Goal: Task Accomplishment & Management: Complete application form

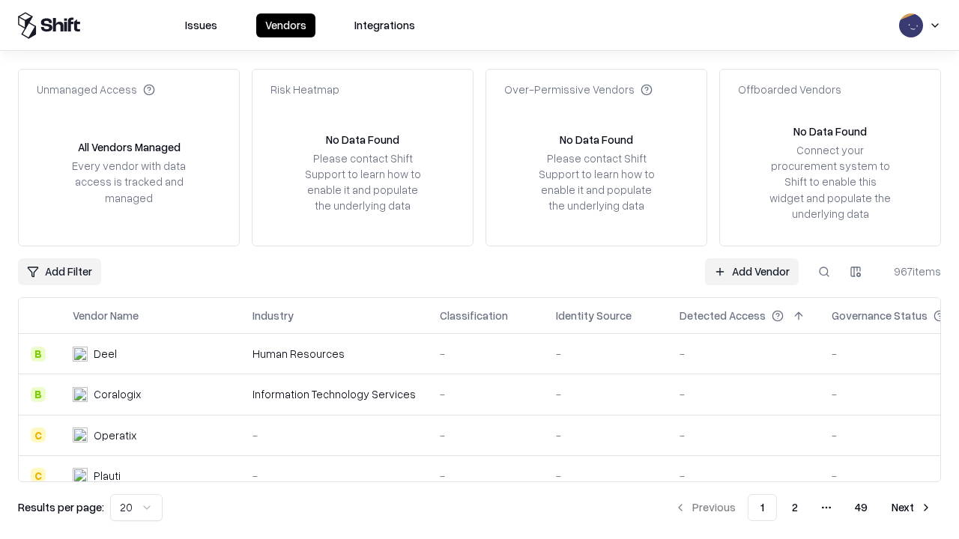
click at [751, 271] on link "Add Vendor" at bounding box center [752, 271] width 94 height 27
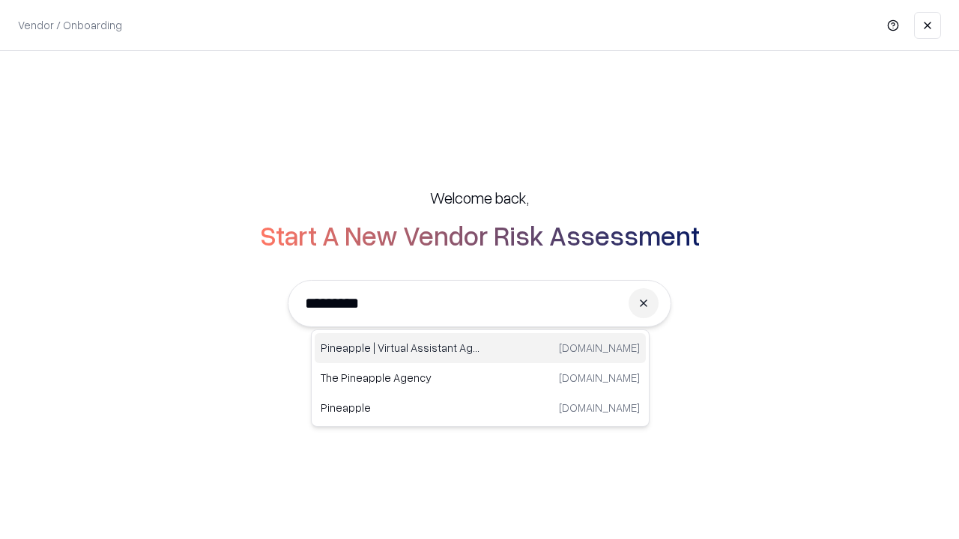
click at [480, 348] on div "Pineapple | Virtual Assistant Agency [DOMAIN_NAME]" at bounding box center [480, 348] width 331 height 30
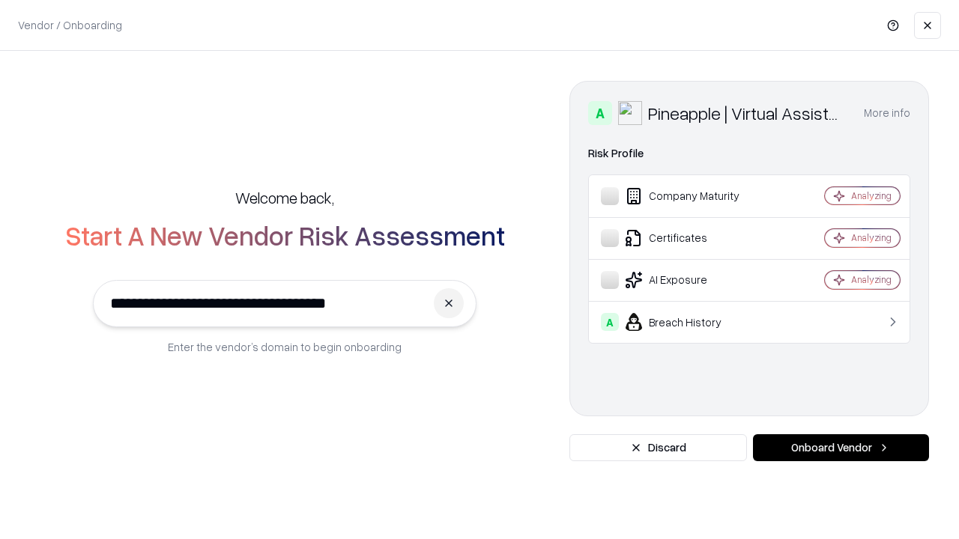
type input "**********"
click at [841, 448] on button "Onboard Vendor" at bounding box center [841, 448] width 176 height 27
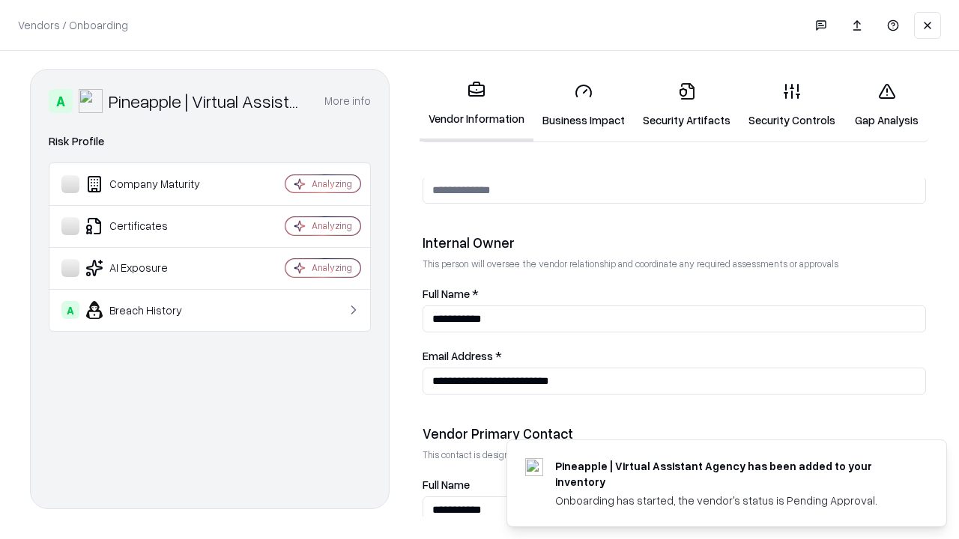
scroll to position [776, 0]
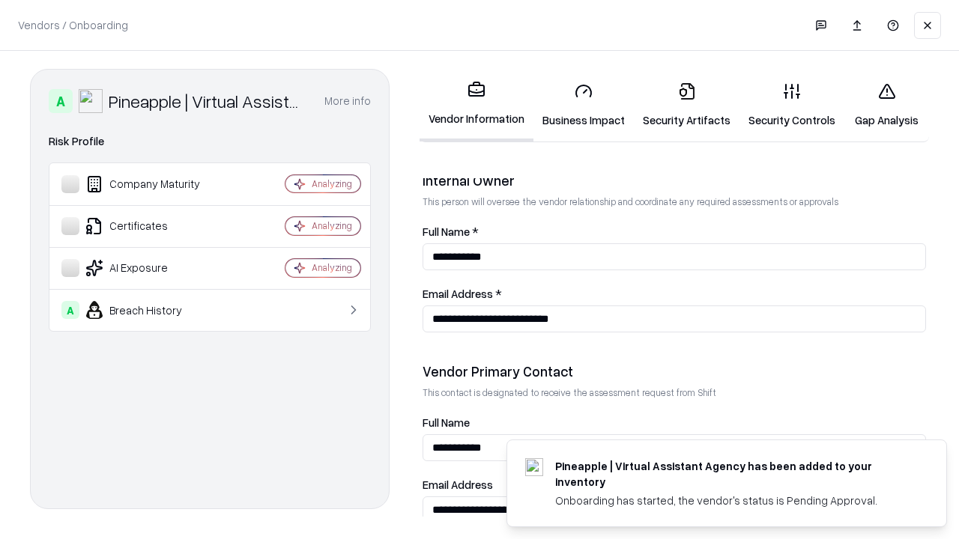
click at [686, 105] on link "Security Artifacts" at bounding box center [687, 105] width 106 height 70
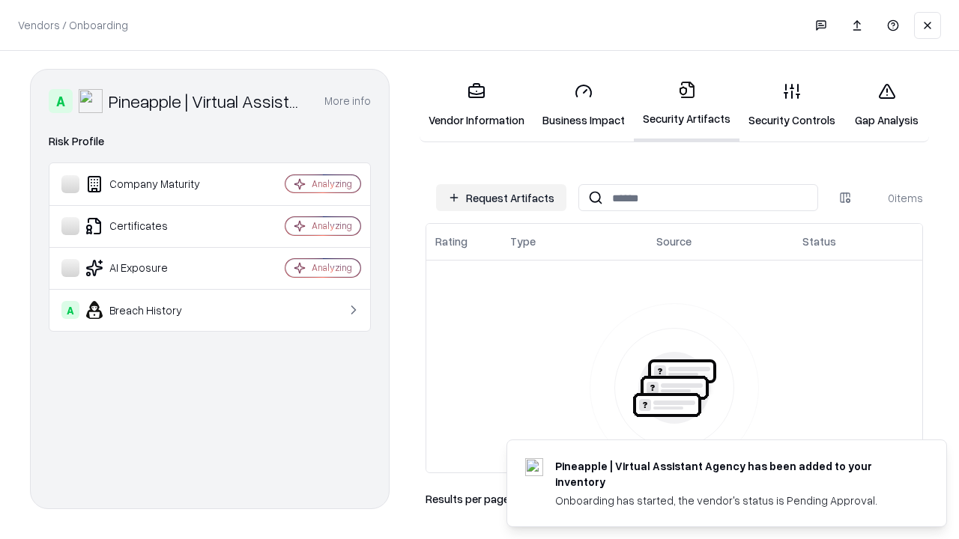
click at [501, 198] on button "Request Artifacts" at bounding box center [501, 197] width 130 height 27
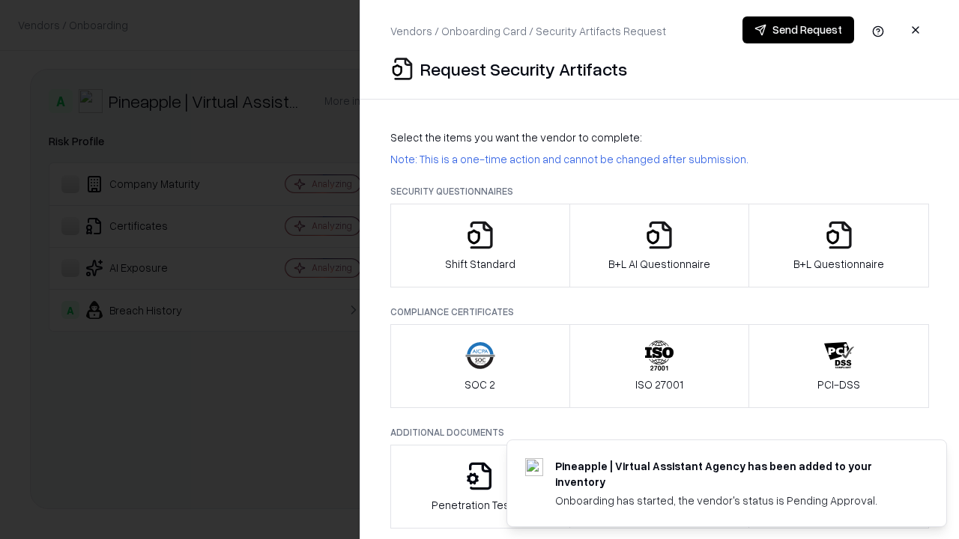
click at [838, 246] on icon "button" at bounding box center [839, 235] width 30 height 30
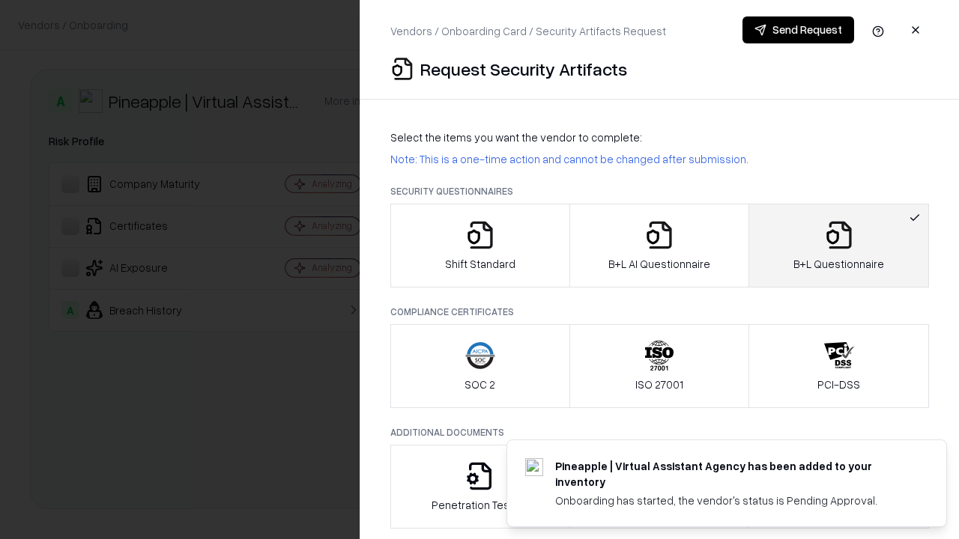
click at [659, 246] on icon "button" at bounding box center [659, 235] width 30 height 30
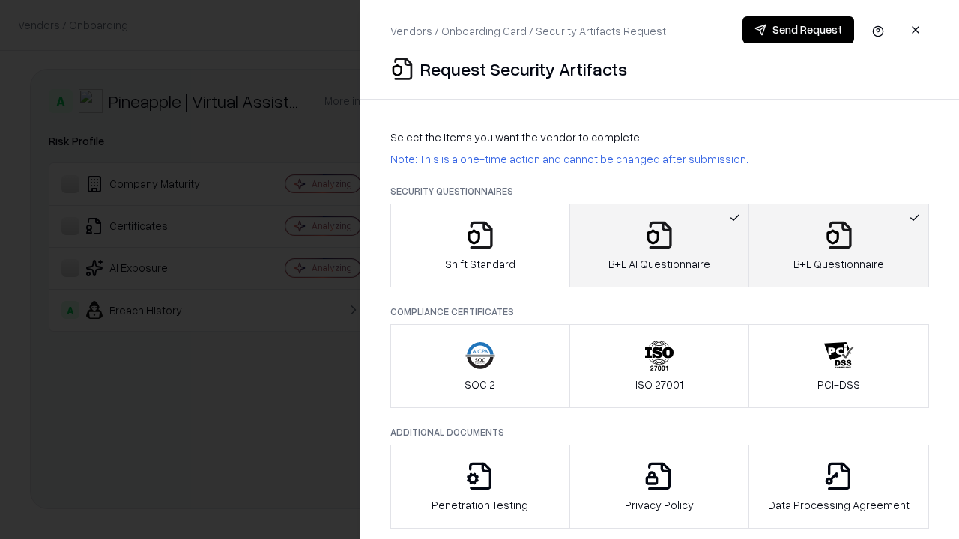
click at [798, 30] on button "Send Request" at bounding box center [798, 29] width 112 height 27
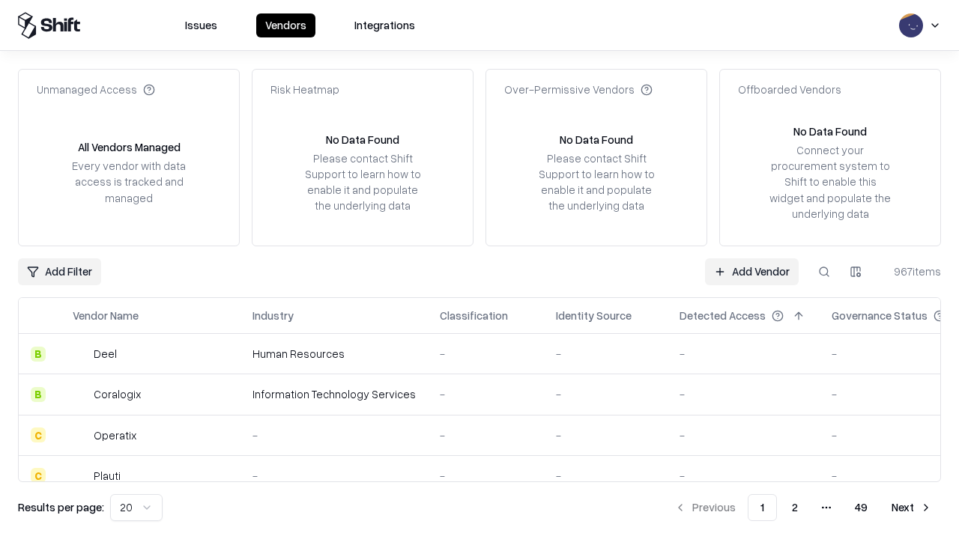
click at [824, 271] on button at bounding box center [824, 271] width 27 height 27
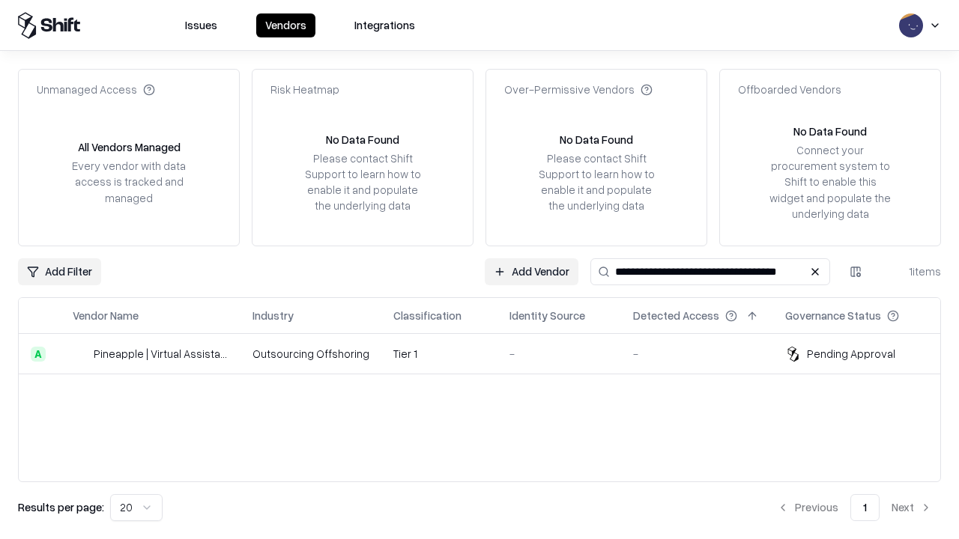
type input "**********"
click at [488, 354] on td "Tier 1" at bounding box center [439, 354] width 116 height 40
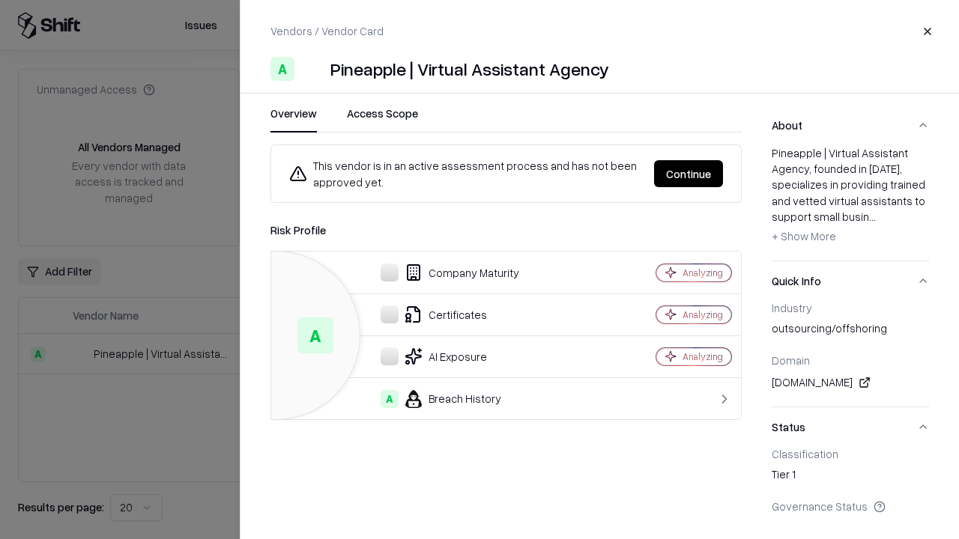
click at [689, 174] on button "Continue" at bounding box center [688, 173] width 69 height 27
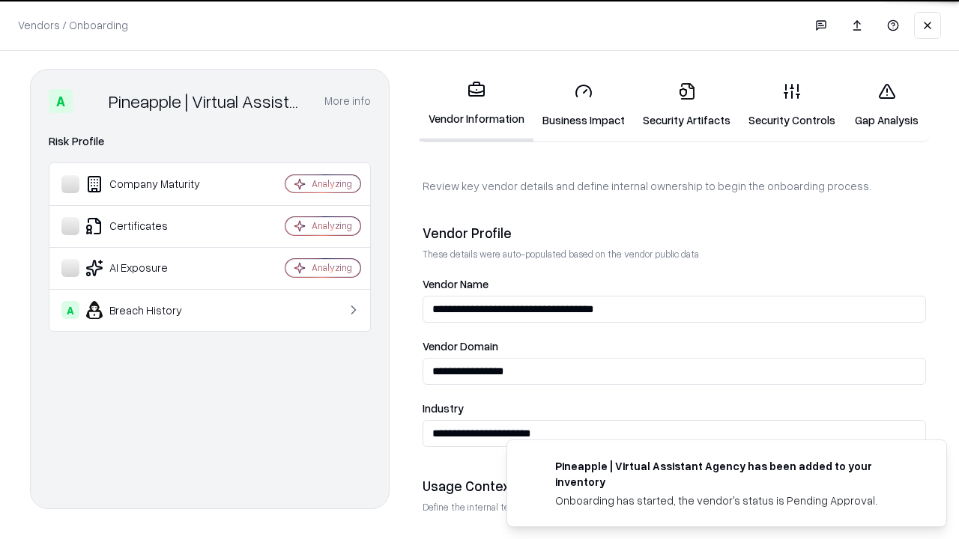
click at [686, 105] on link "Security Artifacts" at bounding box center [687, 105] width 106 height 70
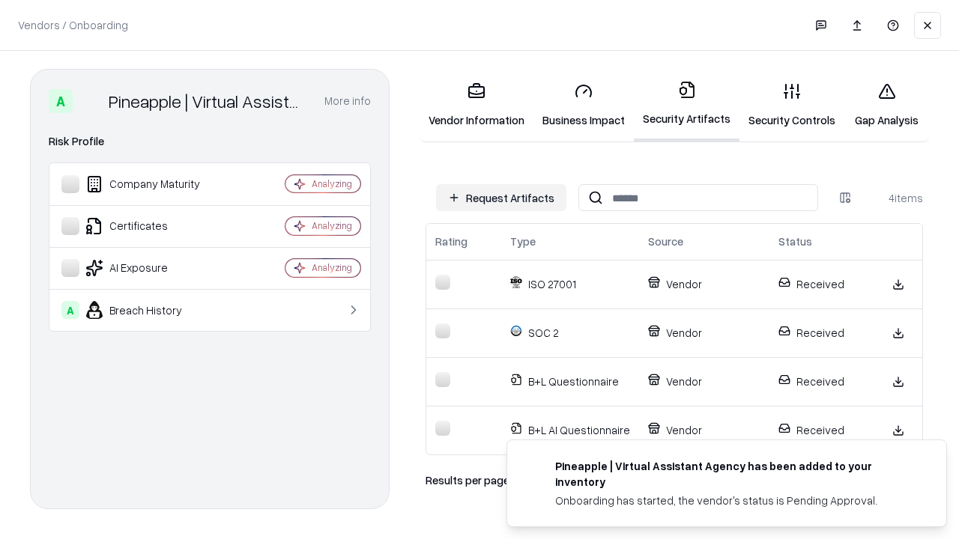
click at [886, 105] on link "Gap Analysis" at bounding box center [886, 105] width 85 height 70
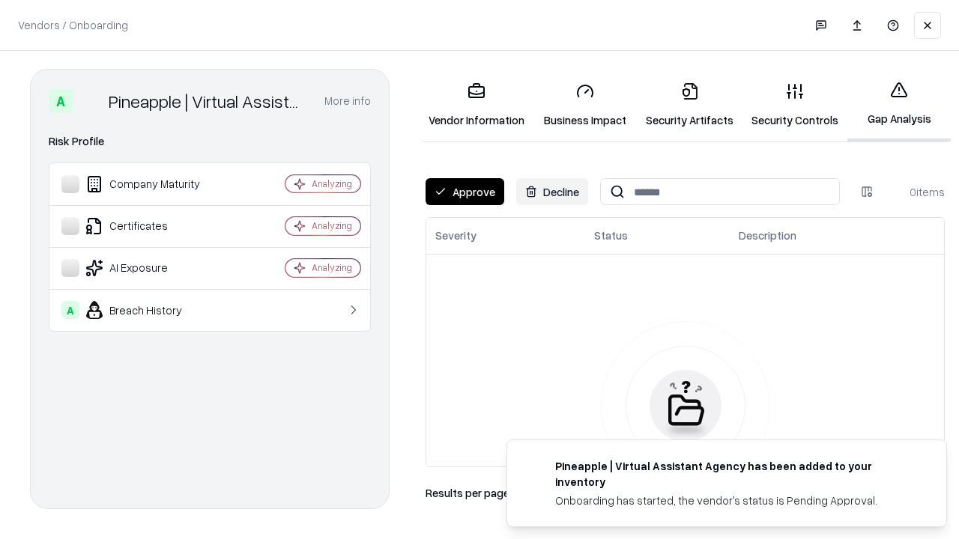
click at [465, 192] on button "Approve" at bounding box center [465, 191] width 79 height 27
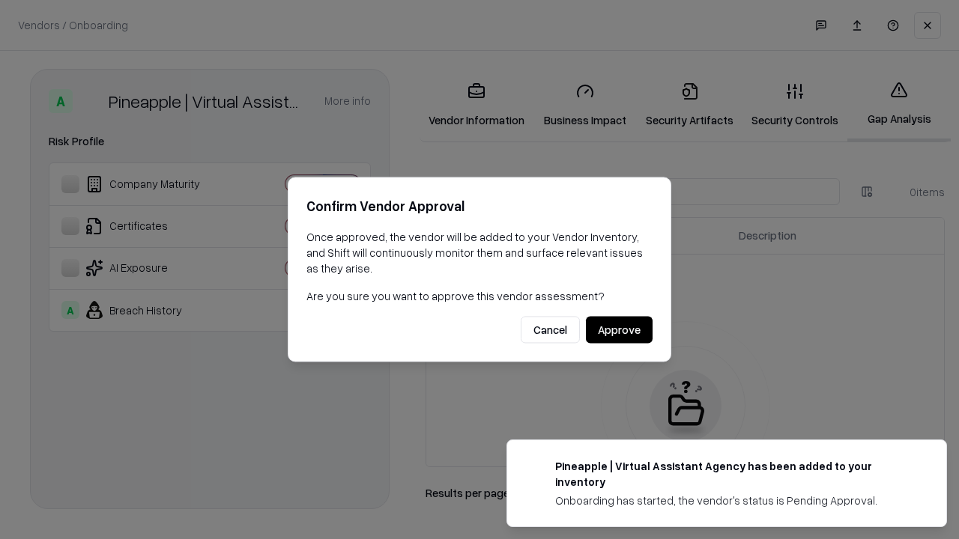
click at [619, 330] on button "Approve" at bounding box center [619, 330] width 67 height 27
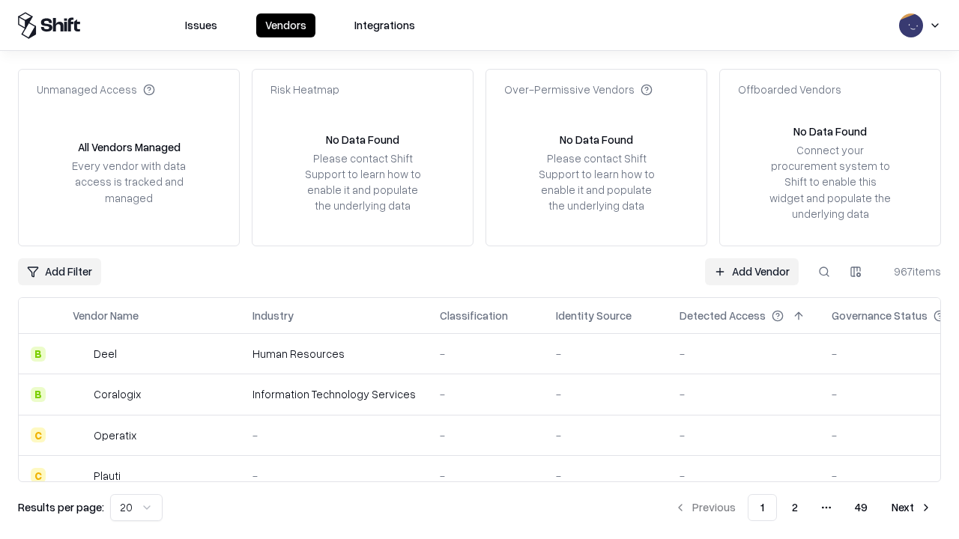
type input "**********"
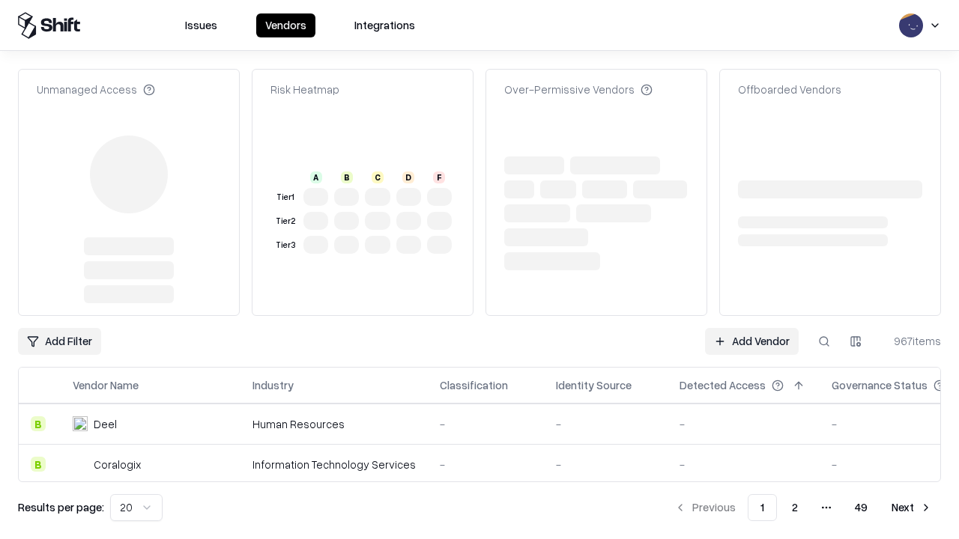
click at [751, 328] on link "Add Vendor" at bounding box center [752, 341] width 94 height 27
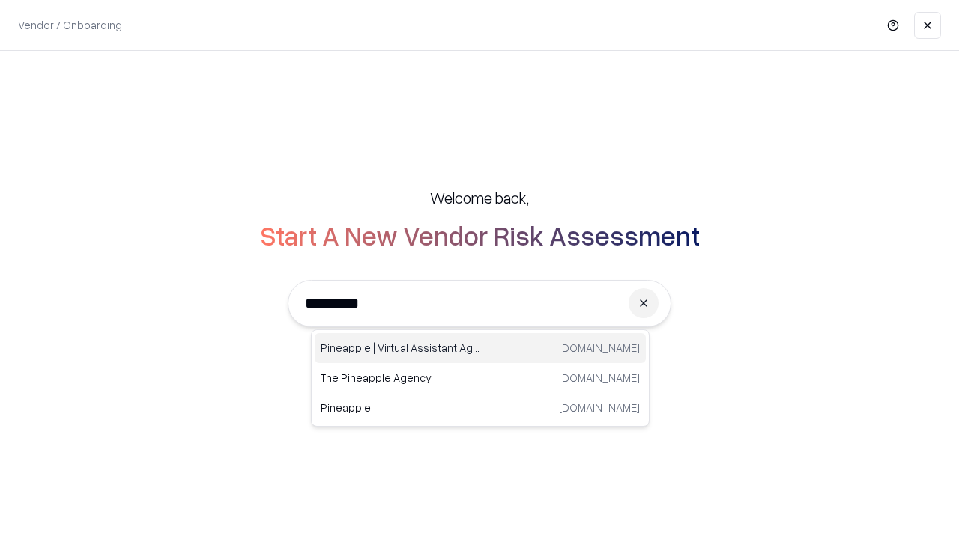
click at [480, 348] on div "Pineapple | Virtual Assistant Agency trypineapple.com" at bounding box center [480, 348] width 331 height 30
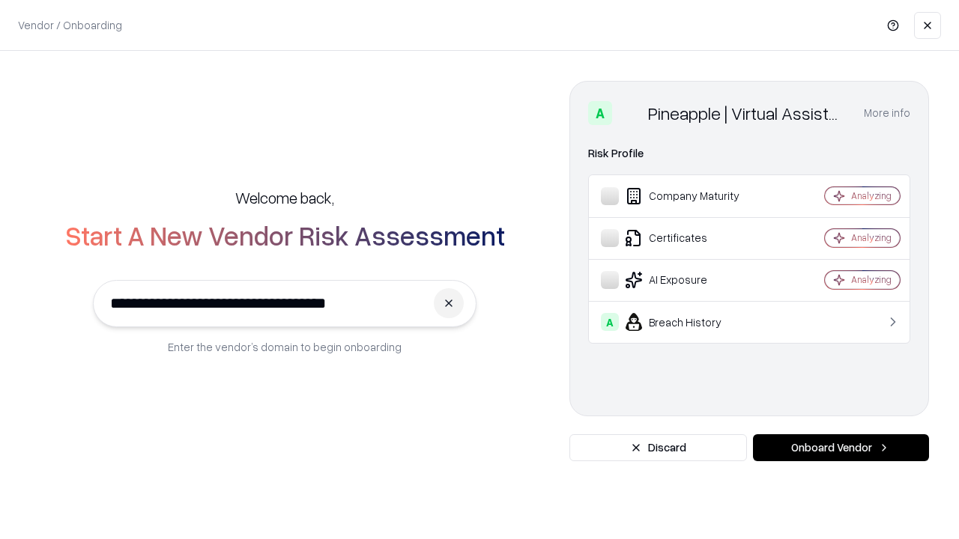
type input "**********"
click at [841, 448] on button "Onboard Vendor" at bounding box center [841, 448] width 176 height 27
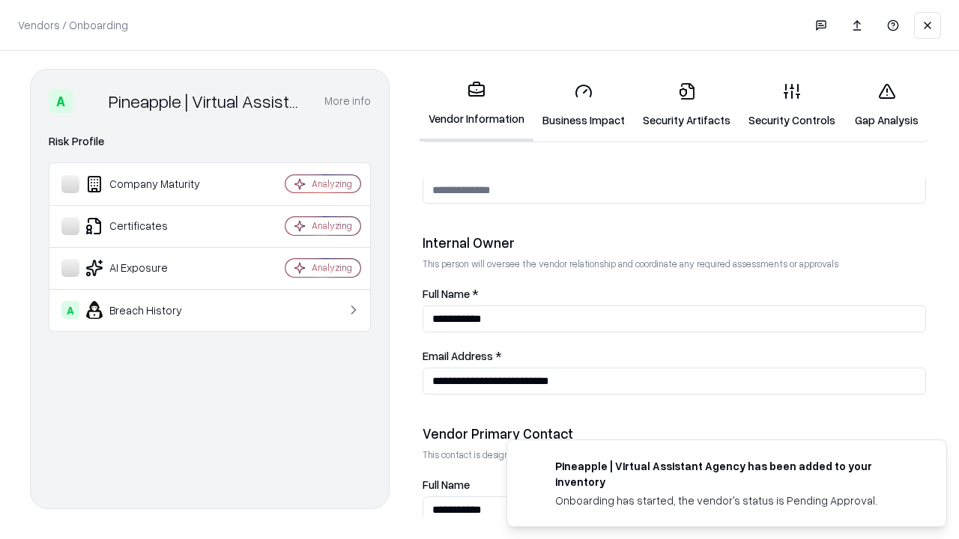
scroll to position [776, 0]
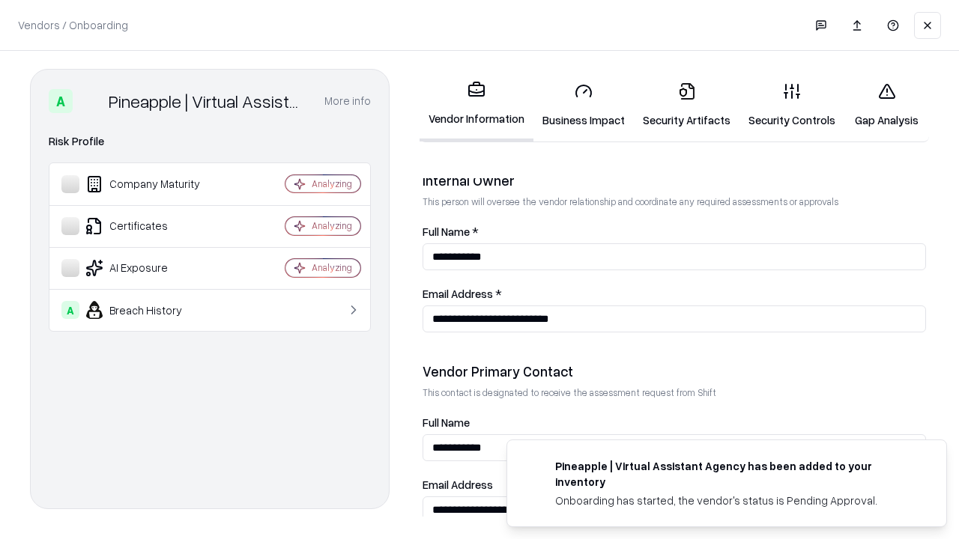
click at [886, 105] on link "Gap Analysis" at bounding box center [886, 105] width 85 height 70
